Goal: Information Seeking & Learning: Find specific fact

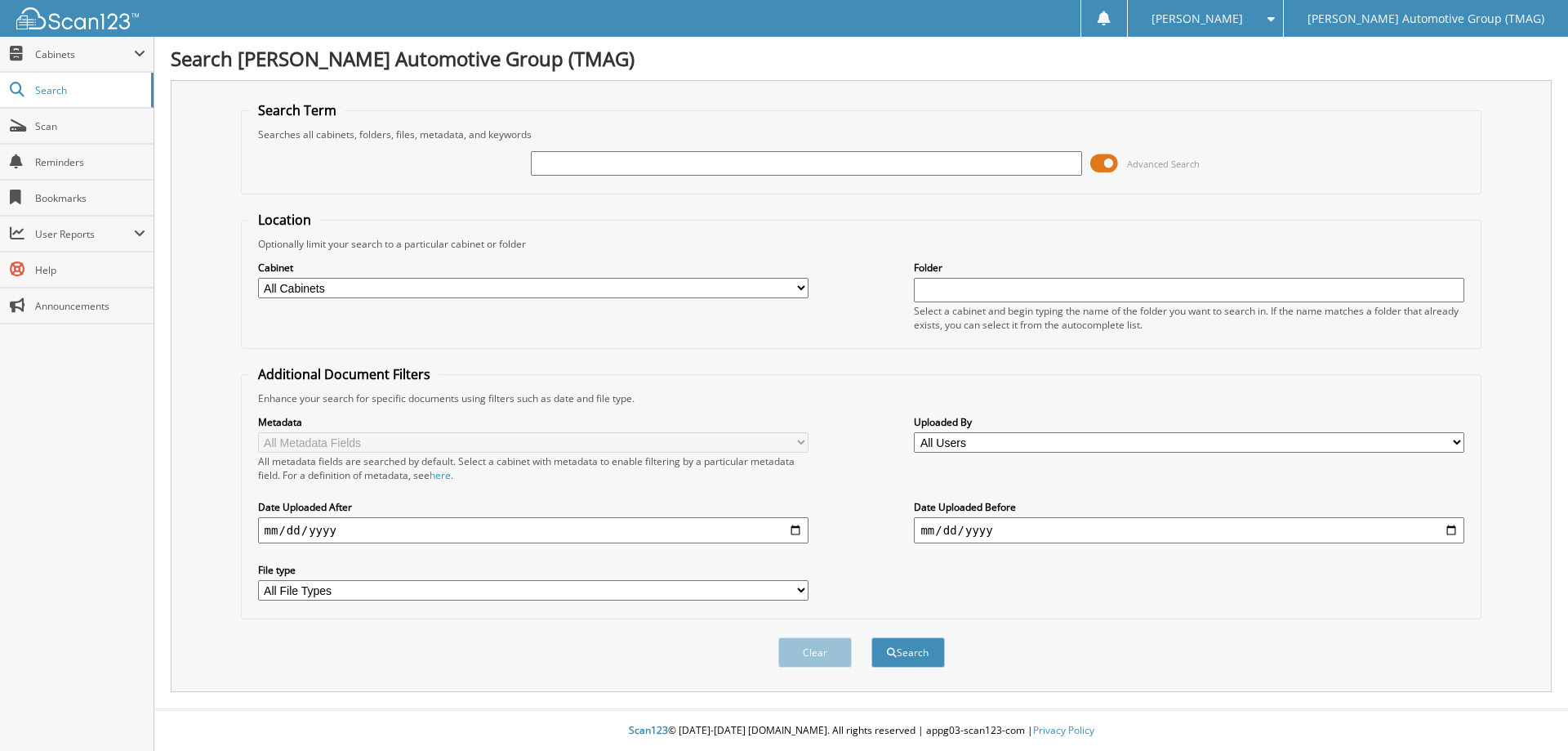
click at [644, 161] on input "text" at bounding box center [806, 163] width 550 height 24
type input "F24900"
click at [871, 638] on button "Search" at bounding box center [908, 653] width 74 height 31
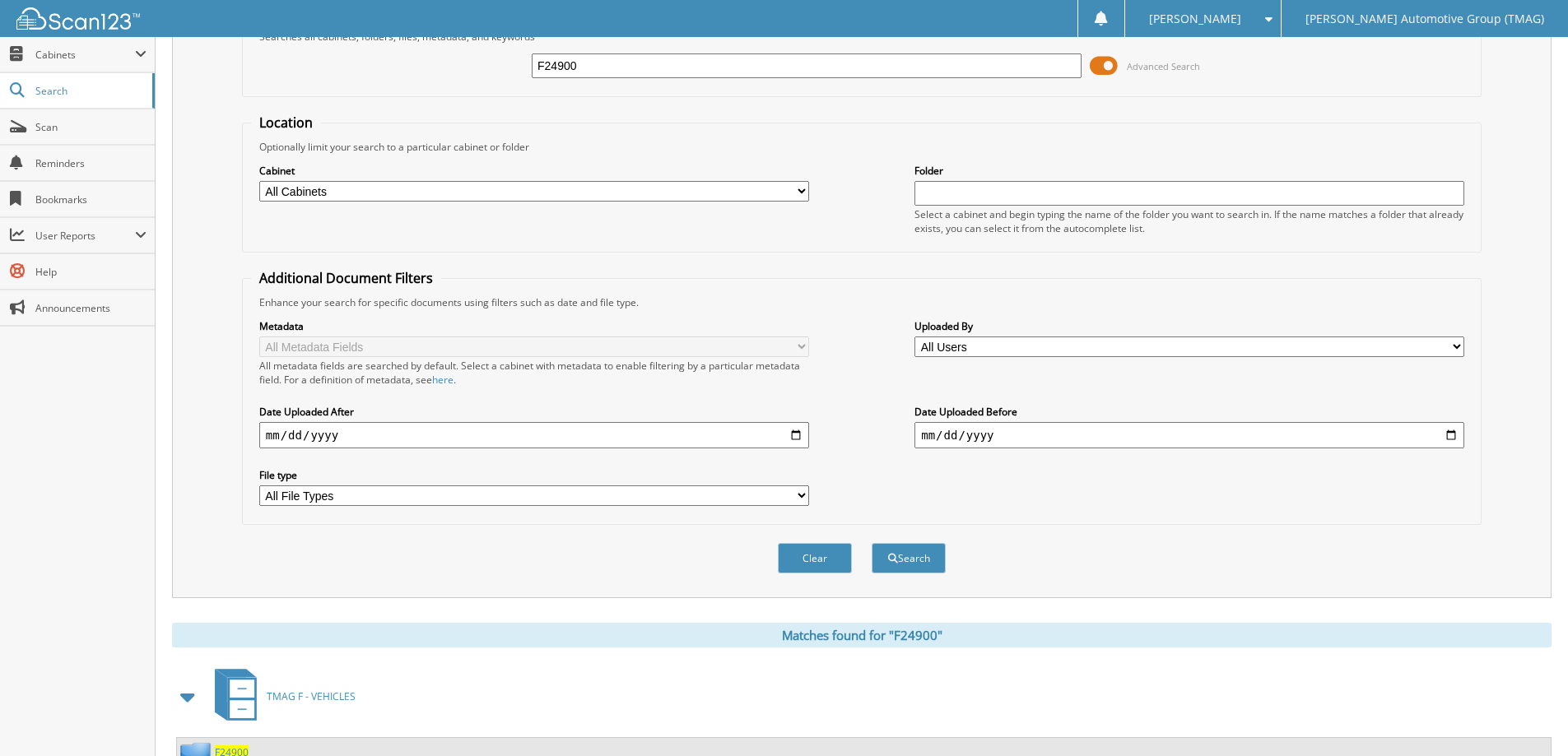
scroll to position [228, 0]
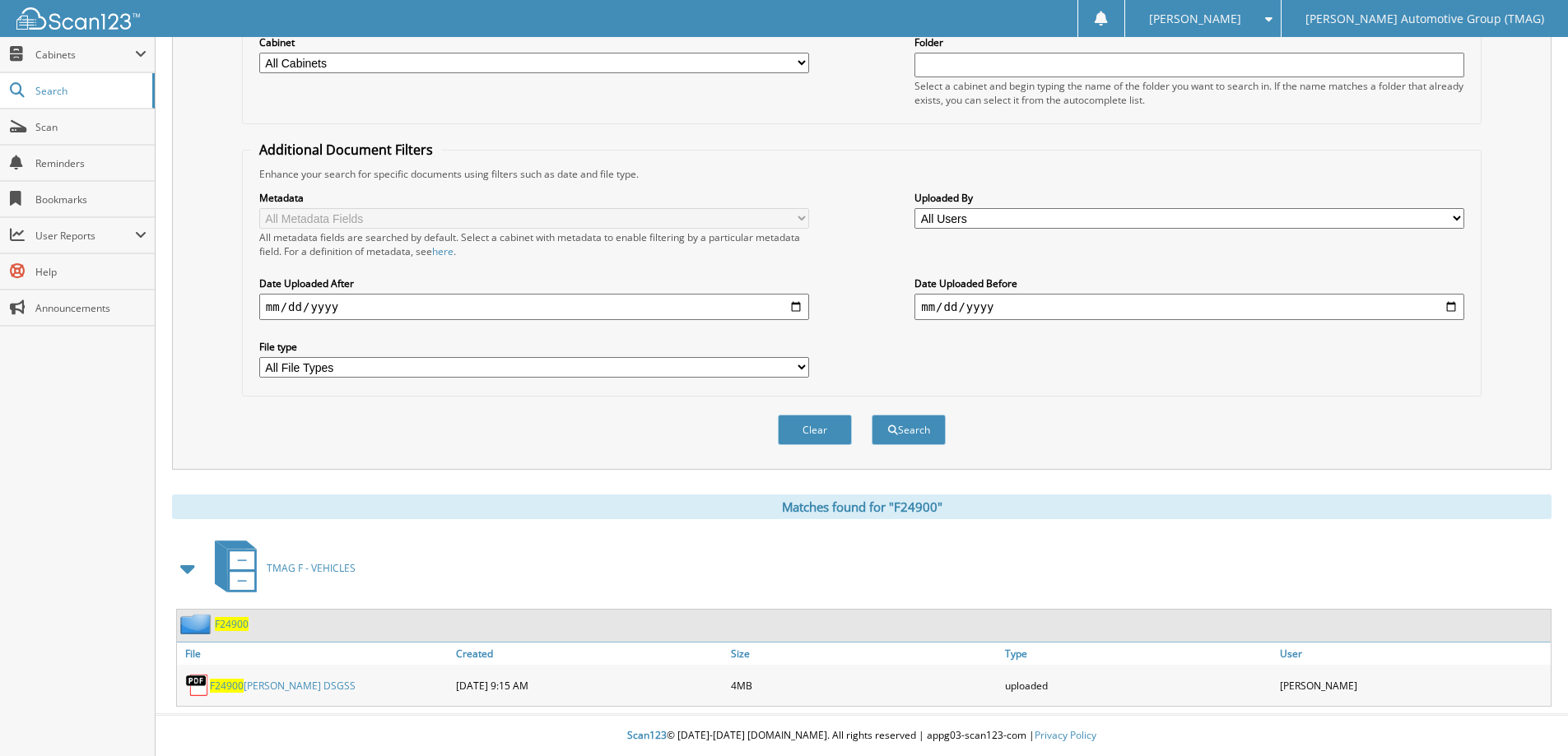
click at [225, 617] on span "F24900" at bounding box center [231, 623] width 34 height 14
